Goal: Transaction & Acquisition: Download file/media

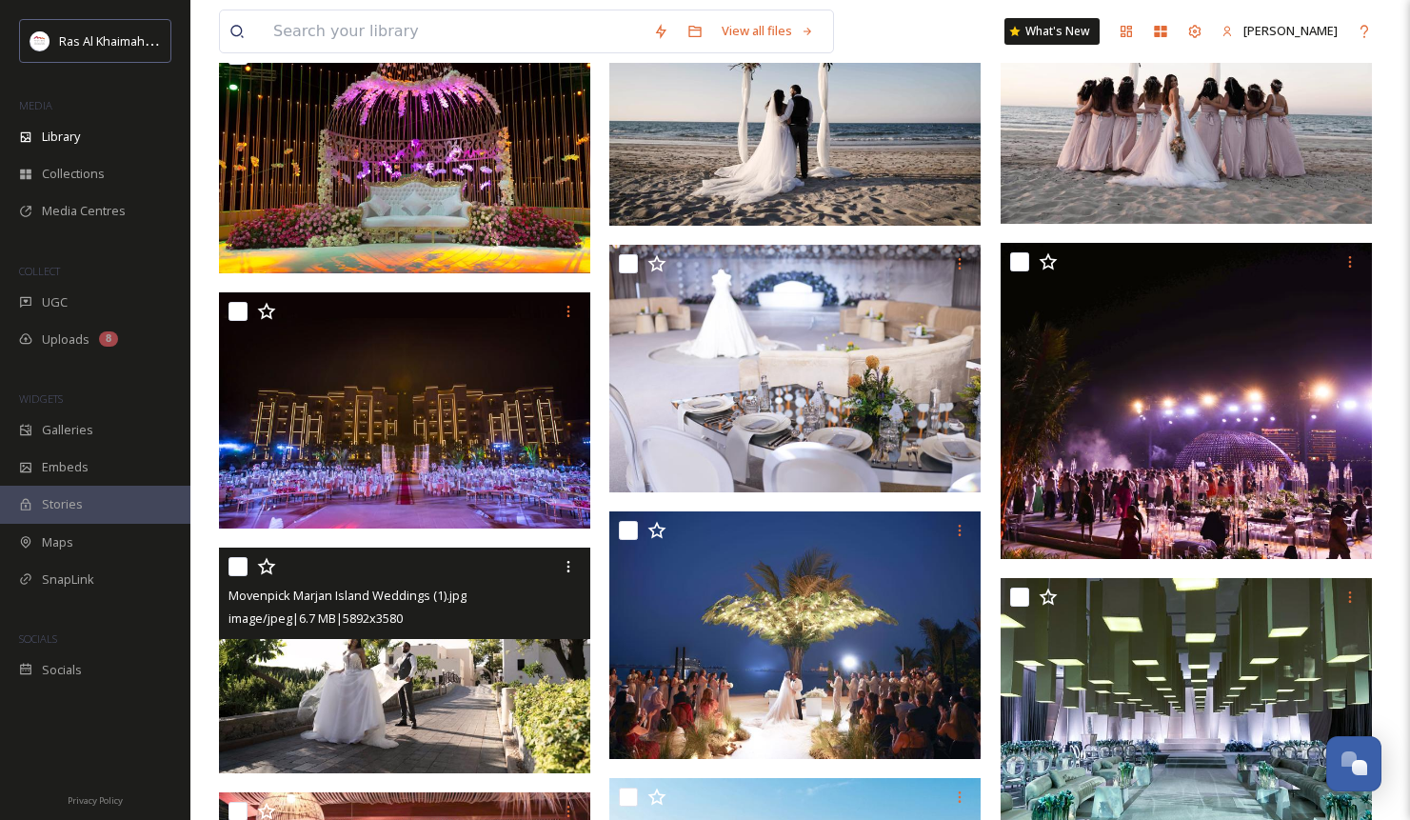
scroll to position [2668, 0]
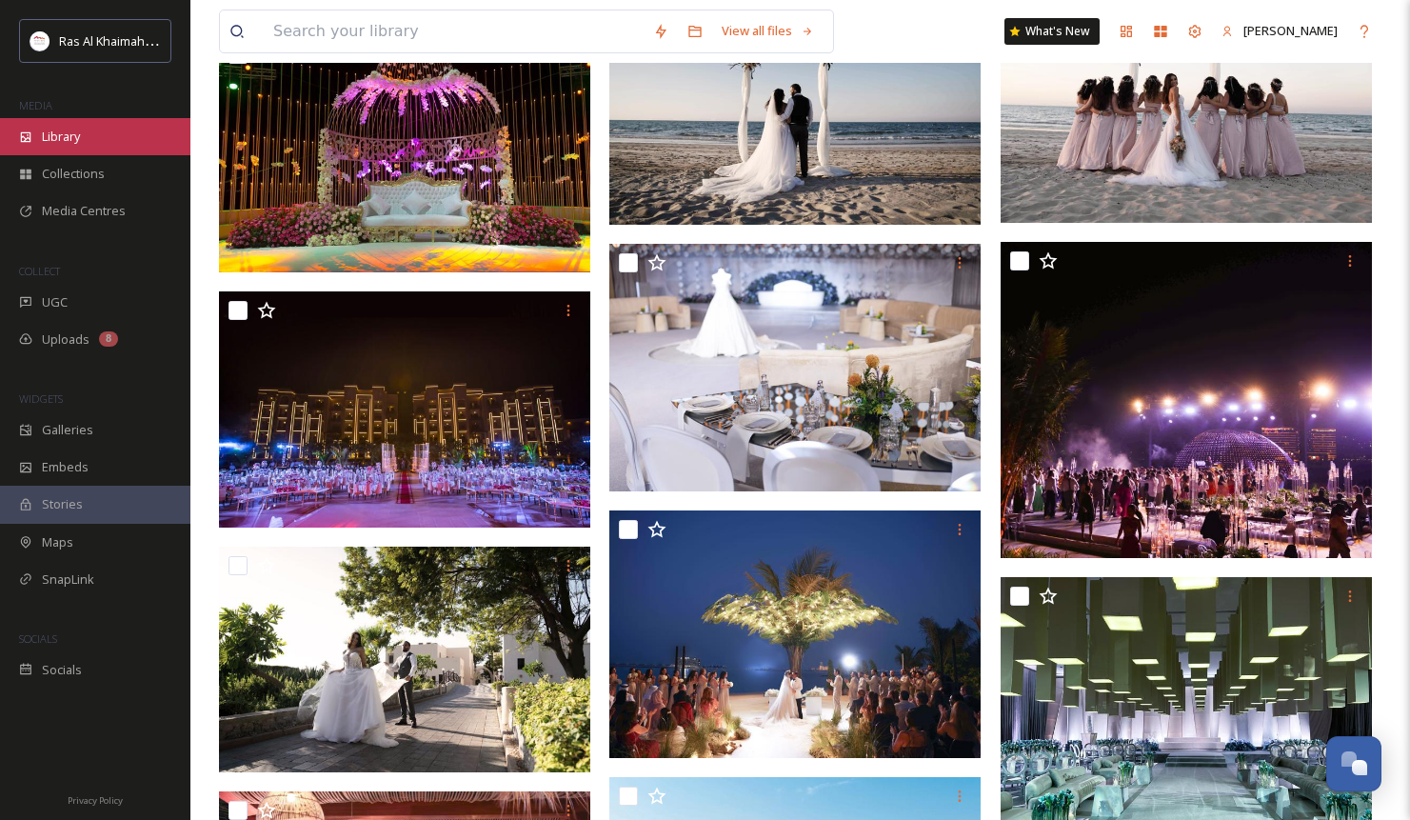
click at [66, 145] on span "Library" at bounding box center [61, 137] width 38 height 18
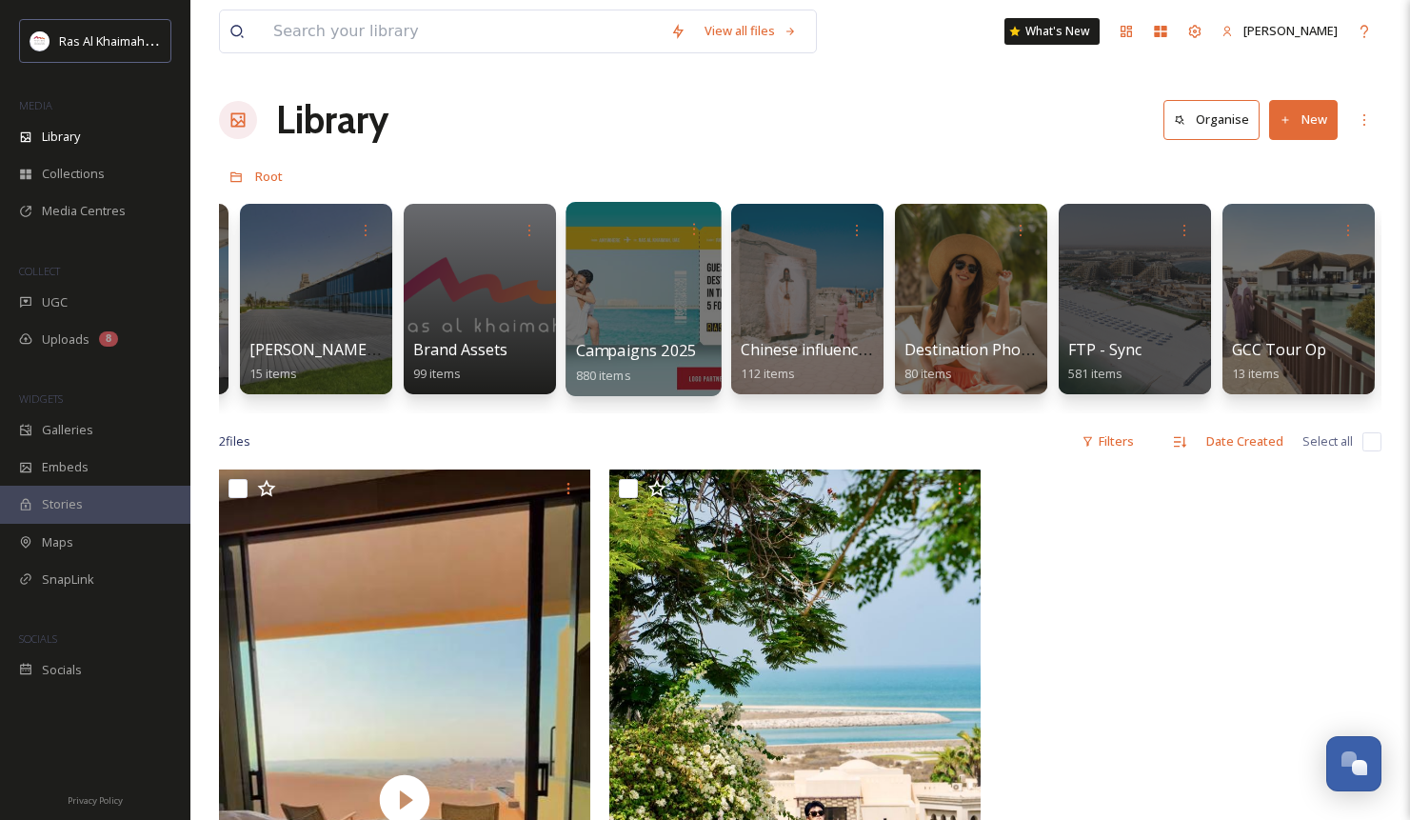
scroll to position [0, 2279]
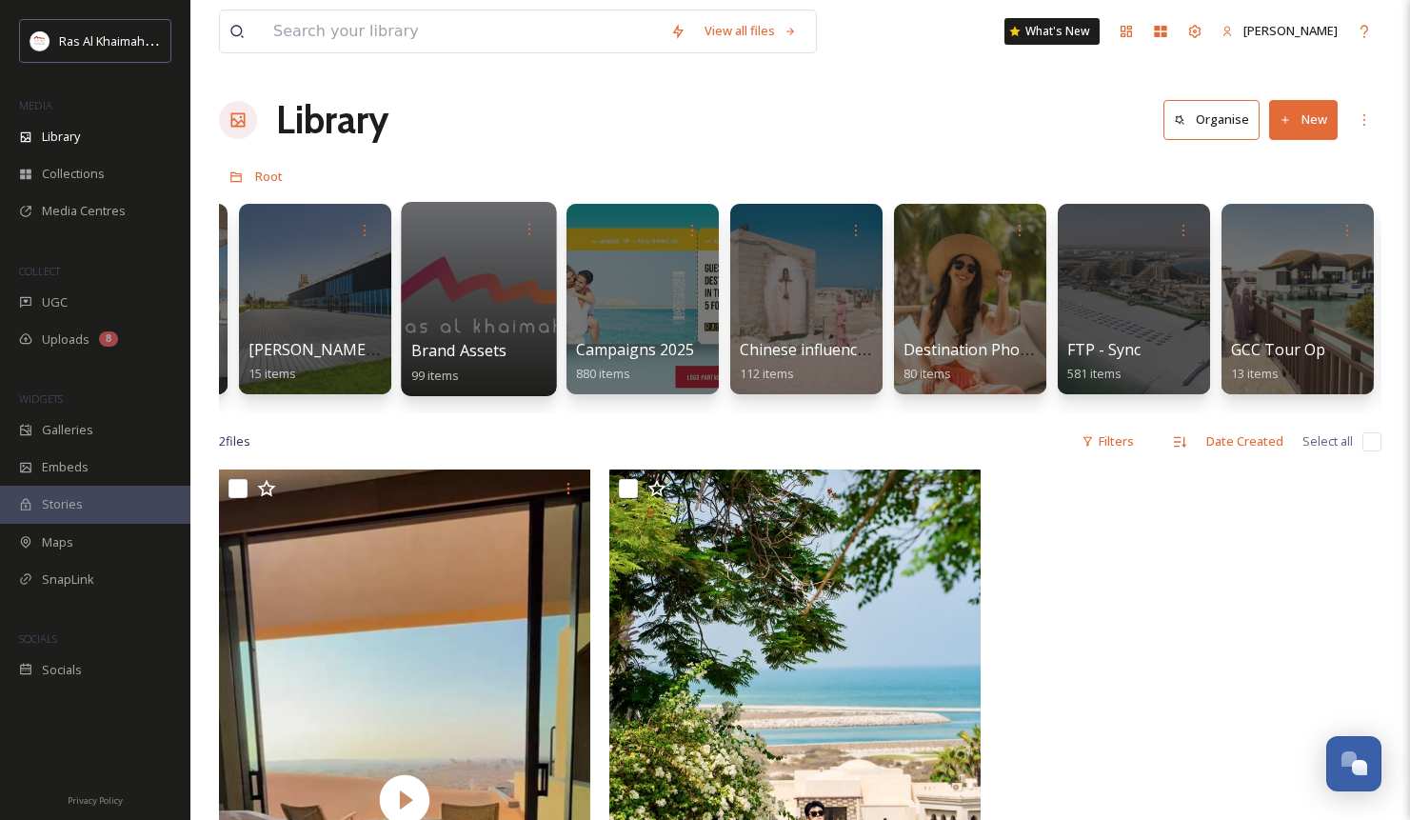
click at [488, 294] on div at bounding box center [478, 299] width 155 height 194
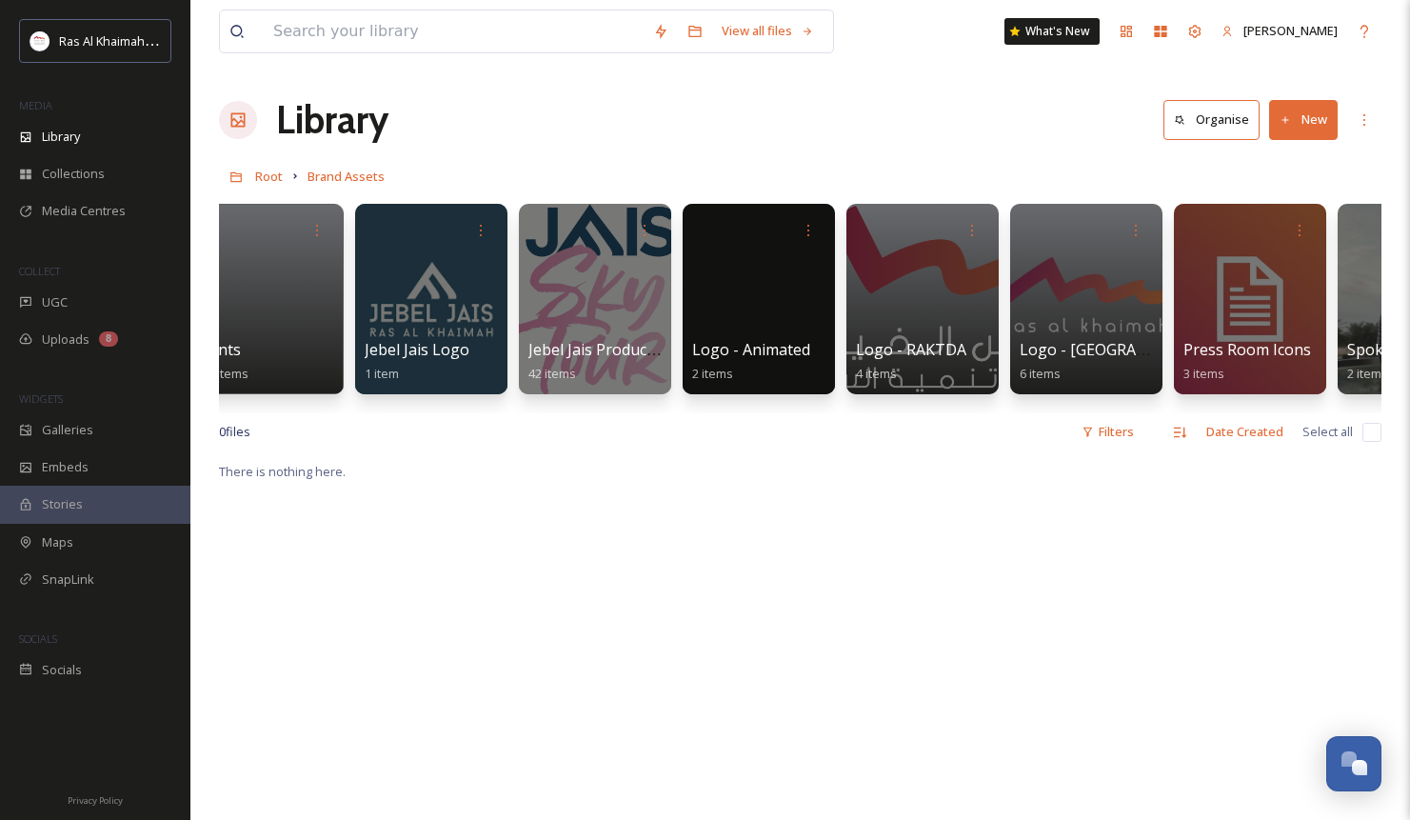
scroll to position [0, 745]
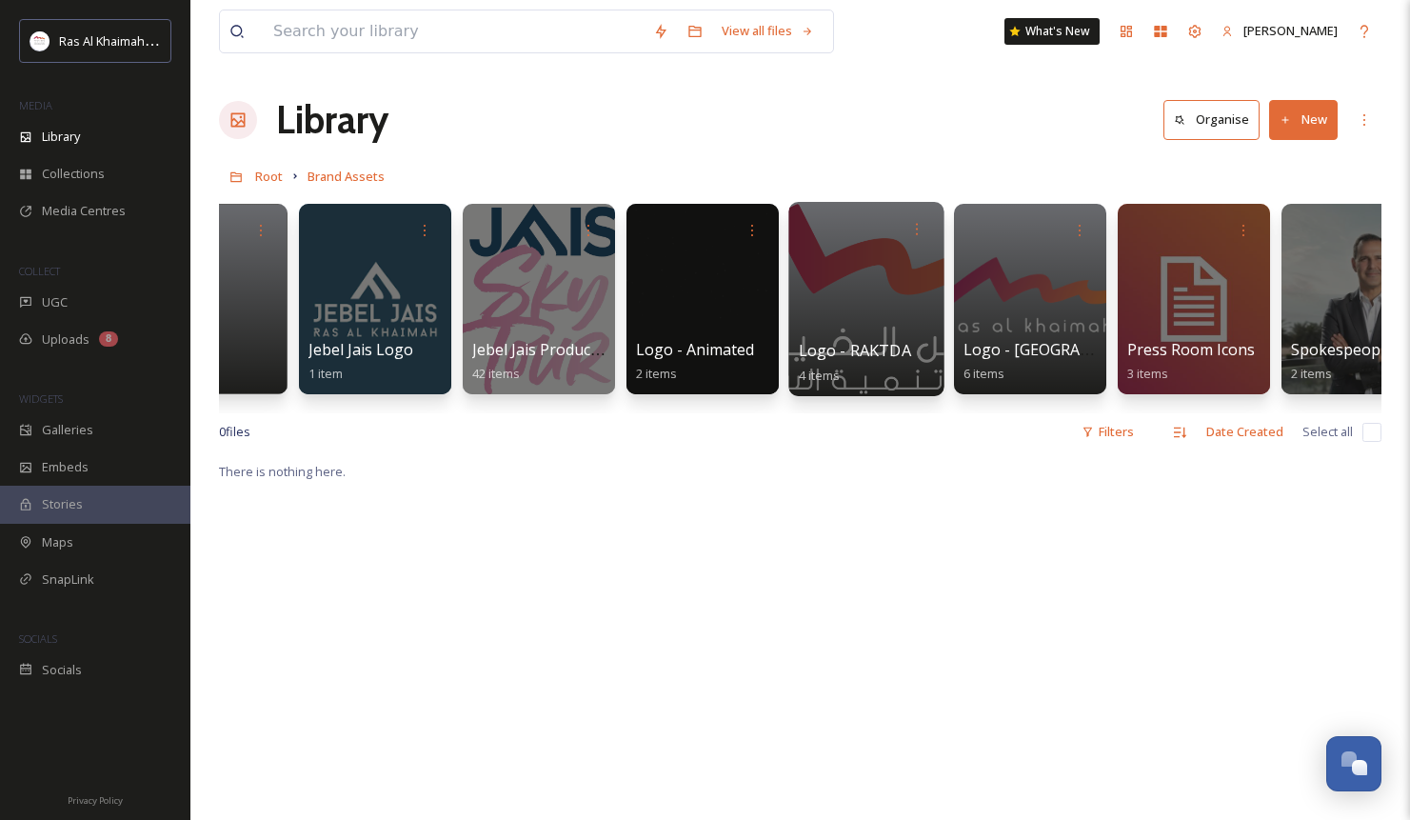
click at [870, 289] on div at bounding box center [865, 299] width 155 height 194
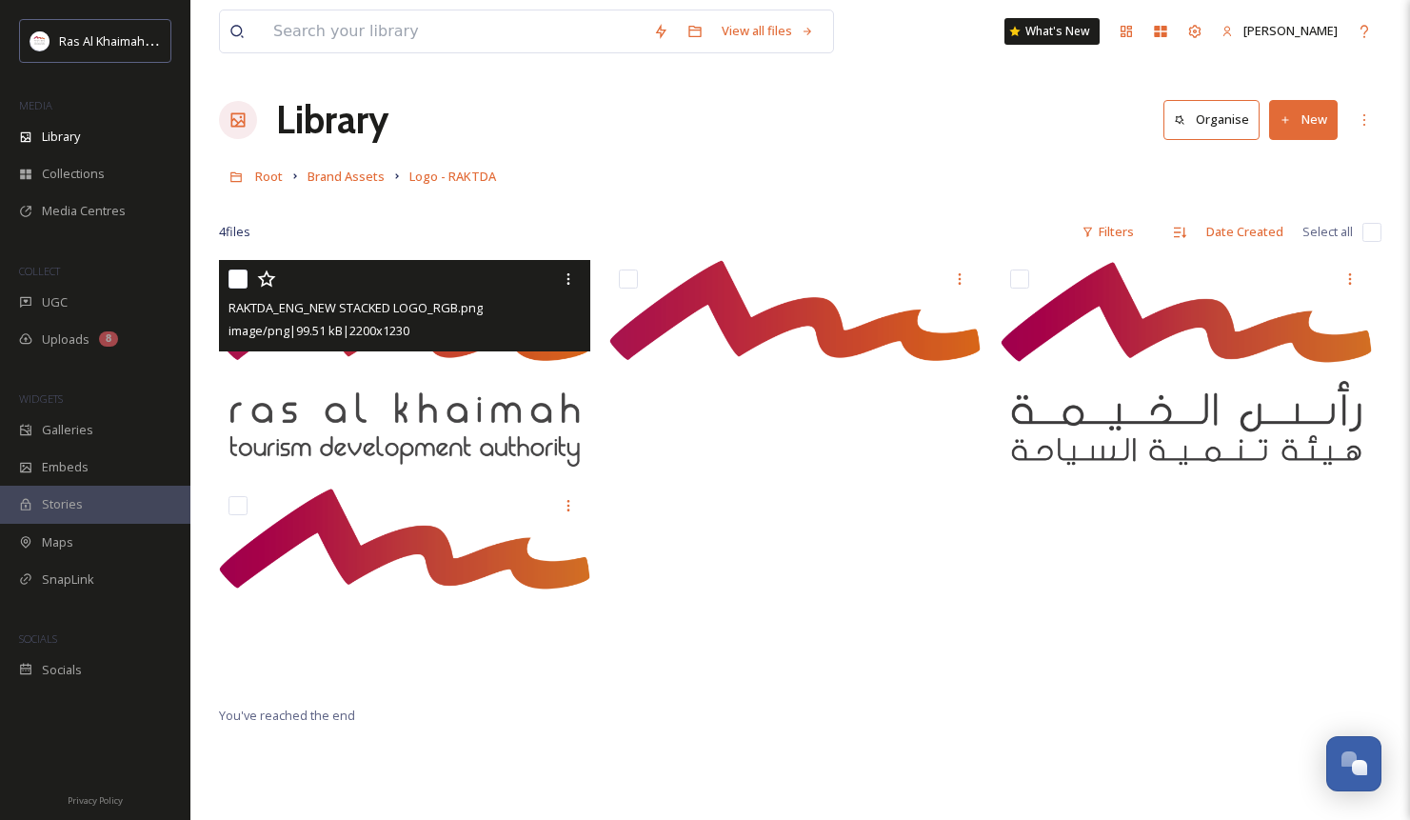
click at [525, 373] on img at bounding box center [404, 364] width 371 height 208
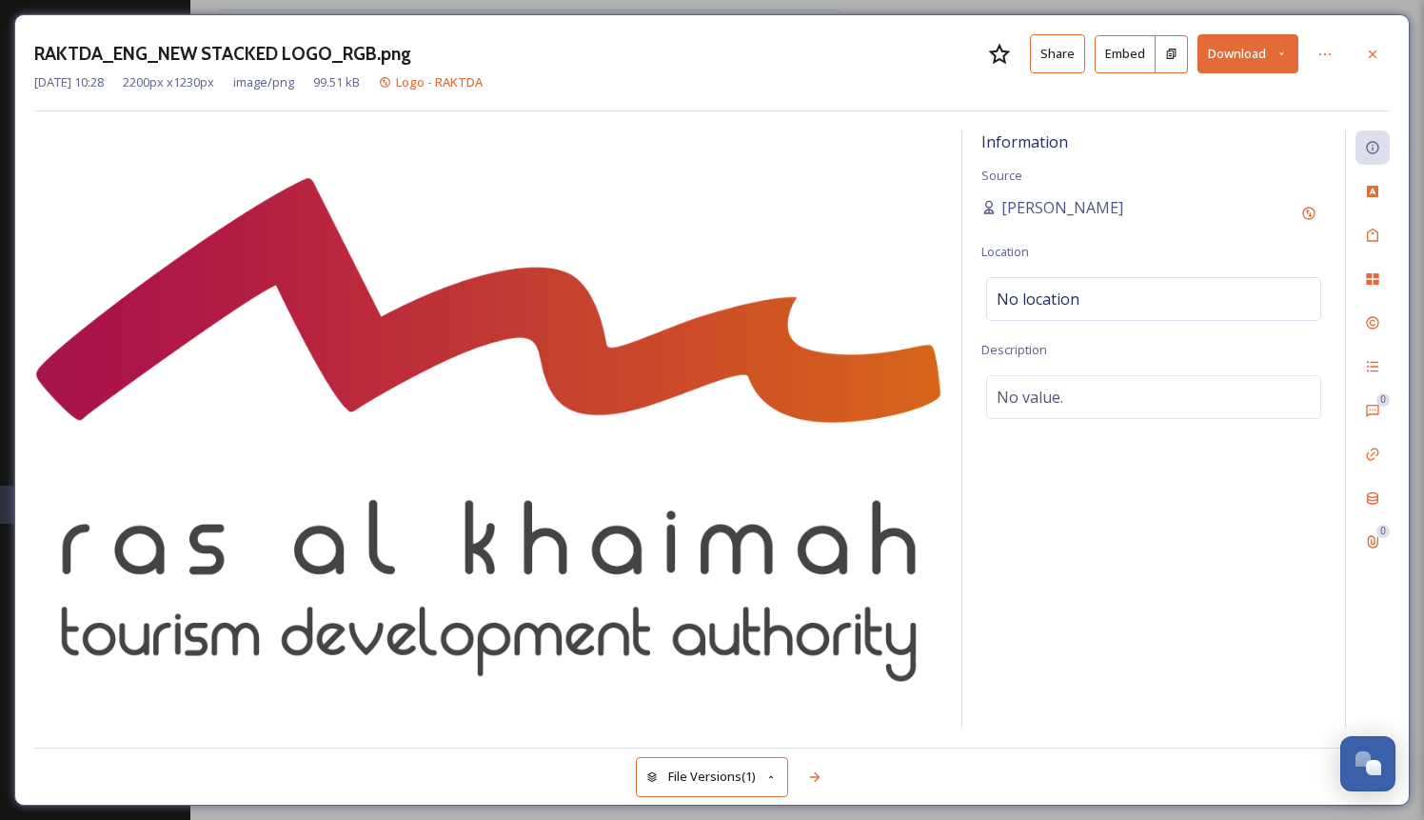
click at [1285, 61] on button "Download" at bounding box center [1248, 53] width 101 height 39
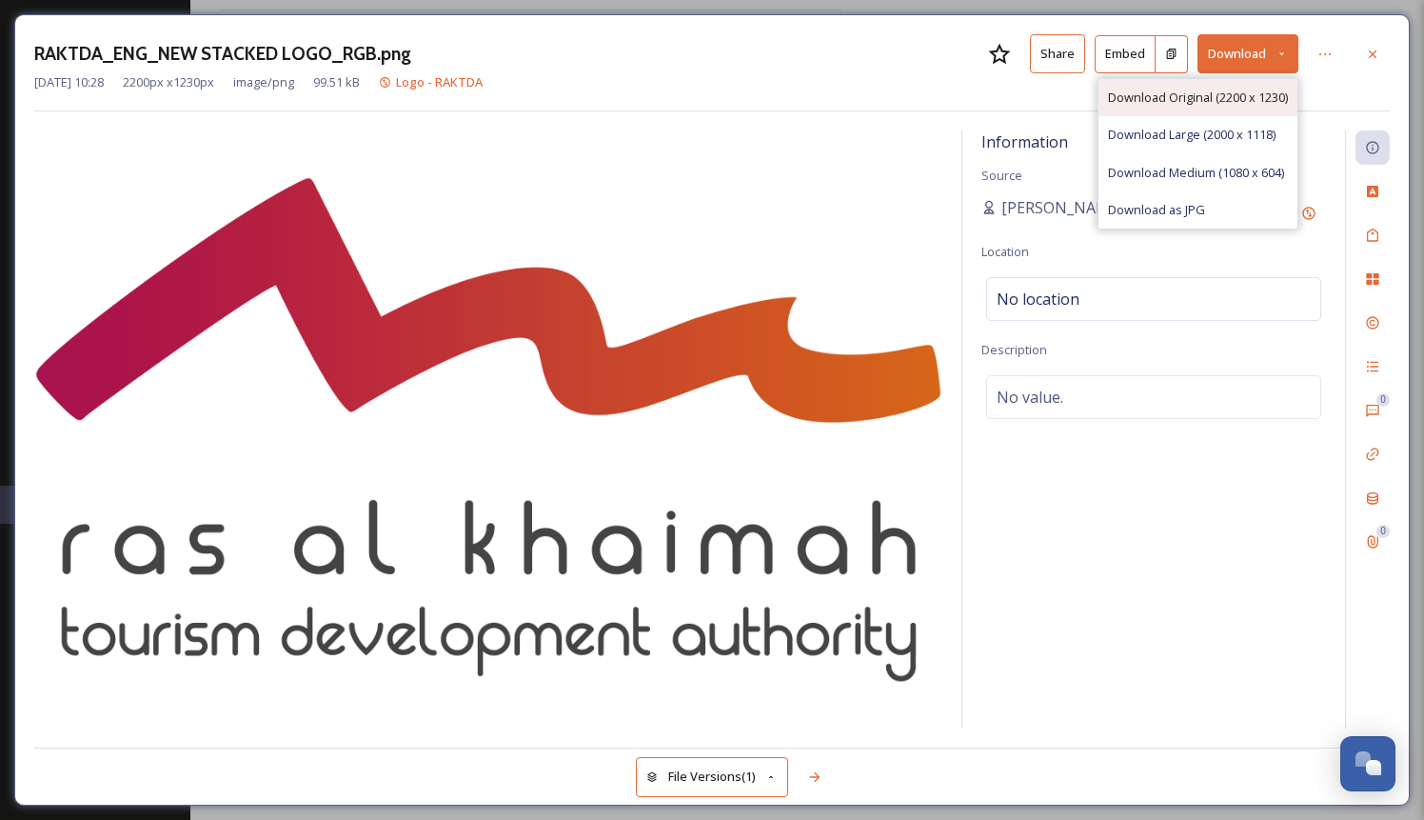
click at [1244, 100] on span "Download Original (2200 x 1230)" at bounding box center [1198, 98] width 180 height 18
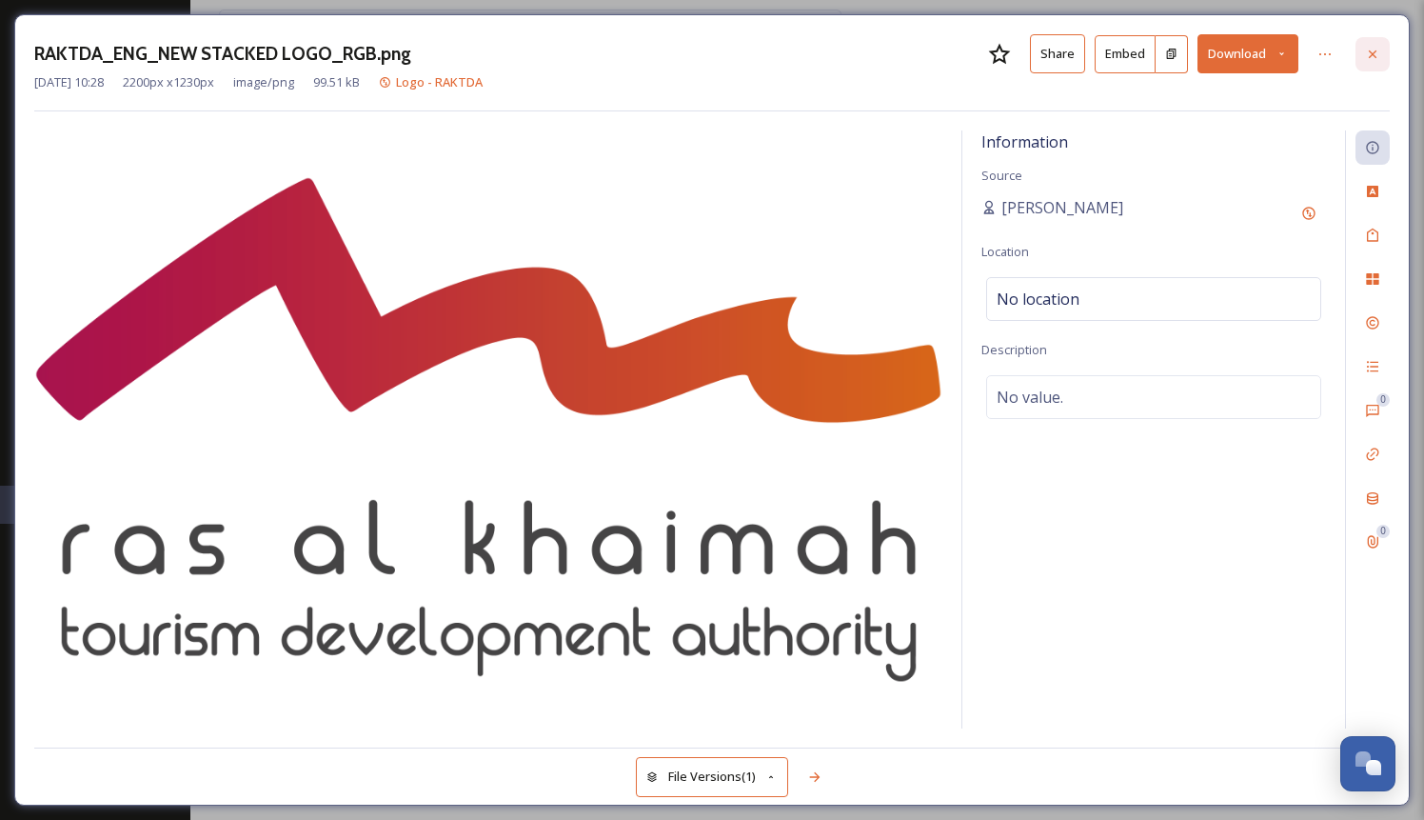
click at [1384, 51] on div at bounding box center [1373, 54] width 34 height 34
